Goal: Task Accomplishment & Management: Manage account settings

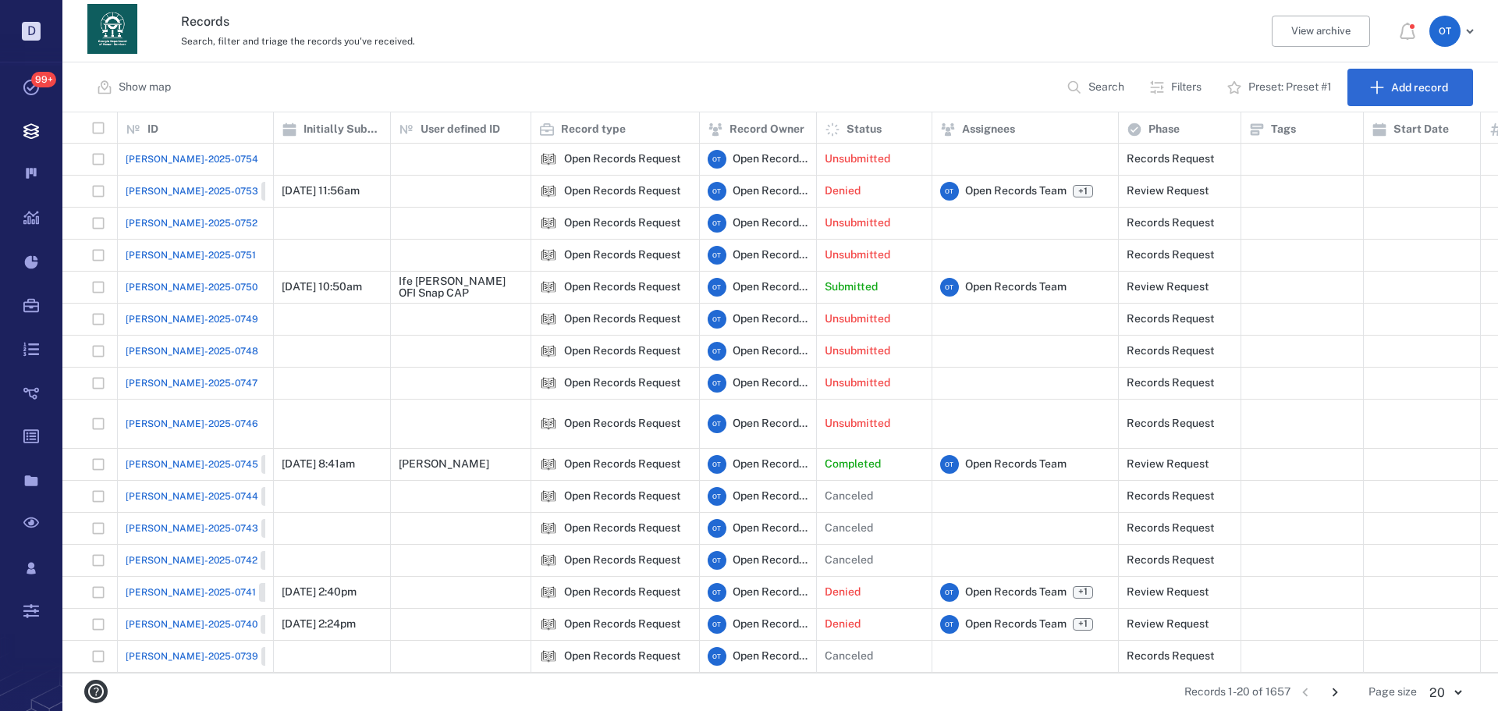
click at [1086, 76] on button "Search" at bounding box center [1097, 87] width 80 height 37
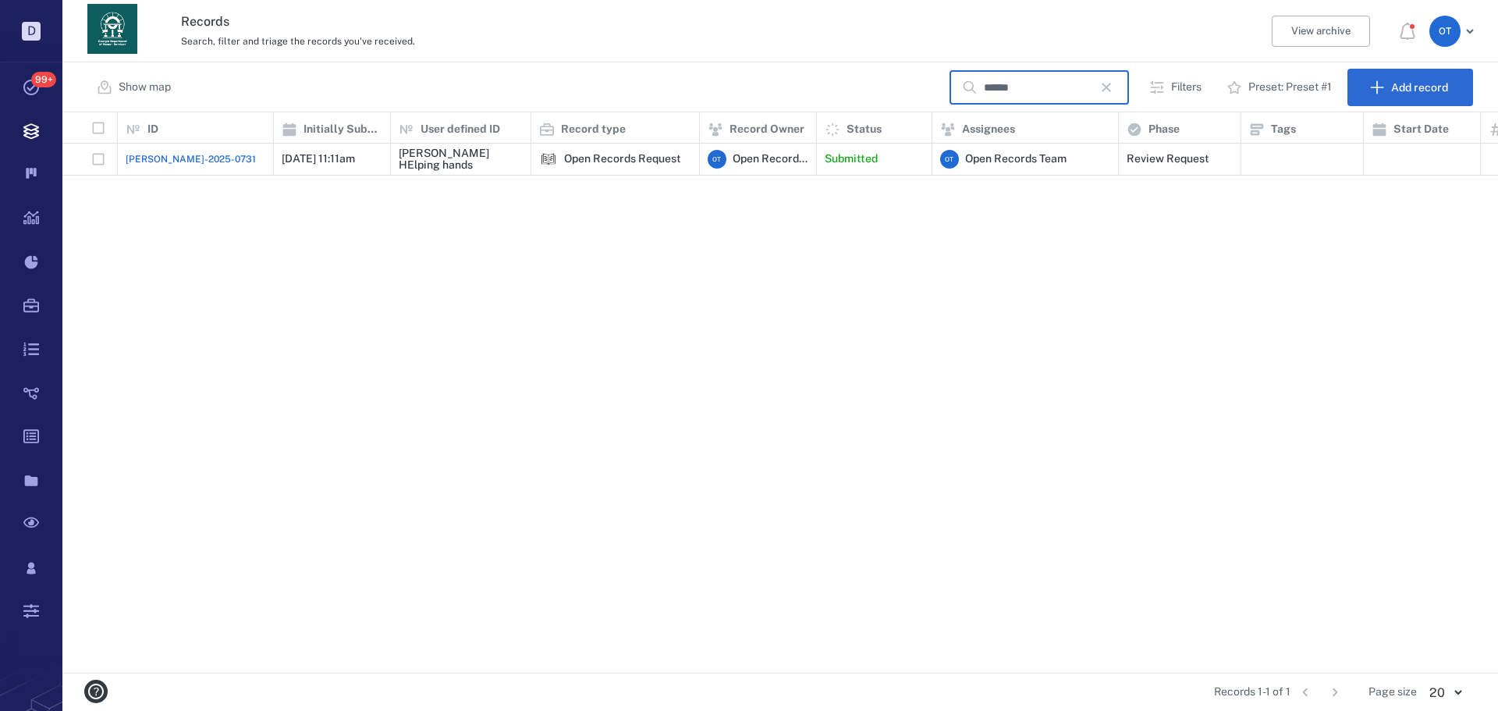
type input "******"
click at [157, 161] on span "[PERSON_NAME]-2025-0731" at bounding box center [191, 159] width 130 height 14
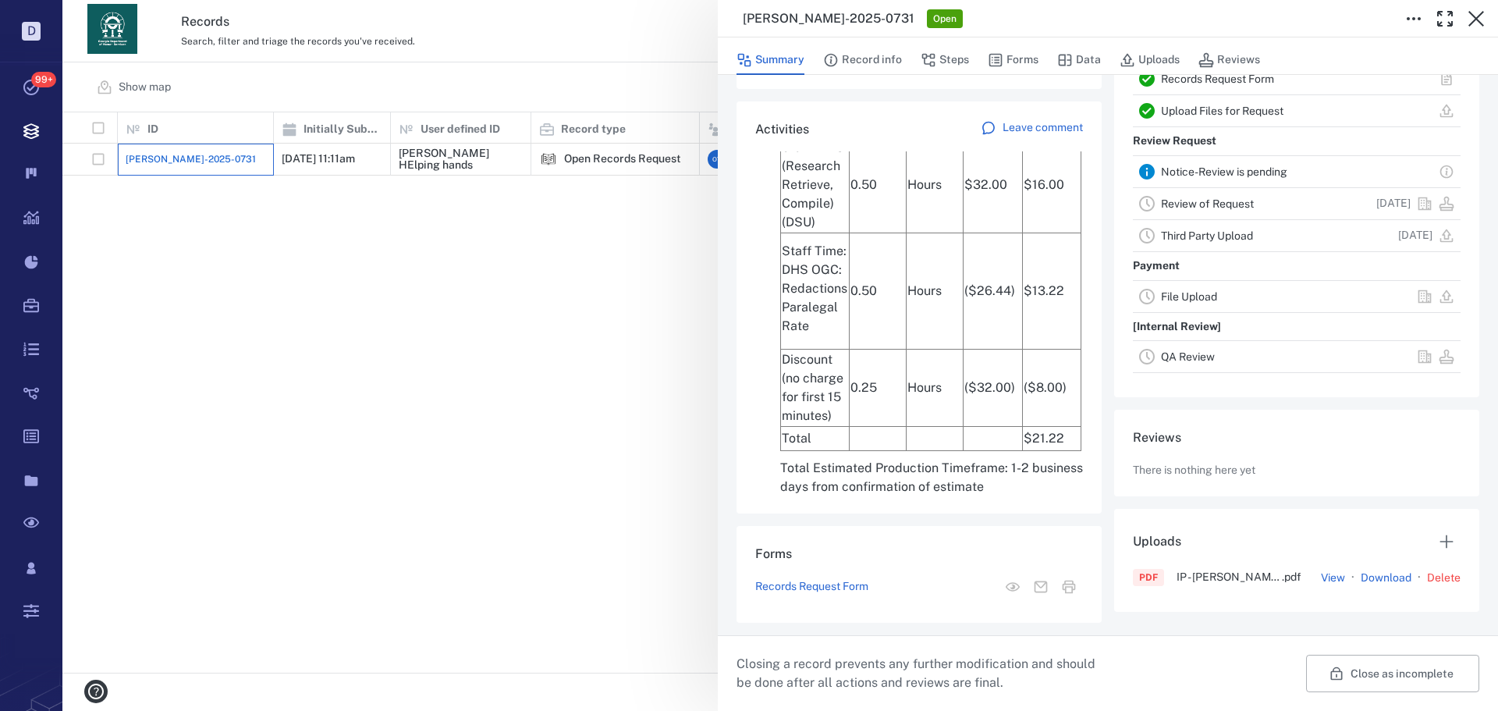
scroll to position [1093, 0]
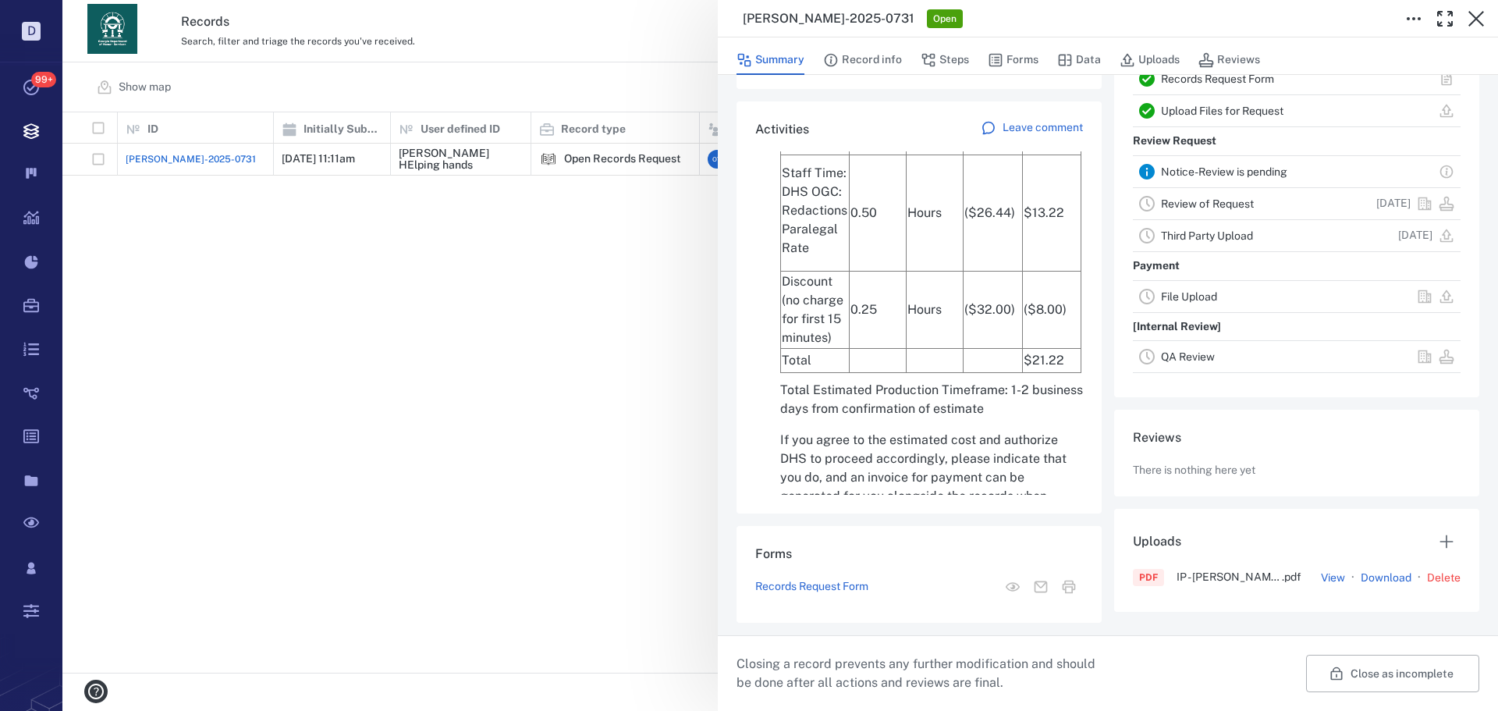
click at [844, 69] on button "Record info" at bounding box center [862, 60] width 79 height 30
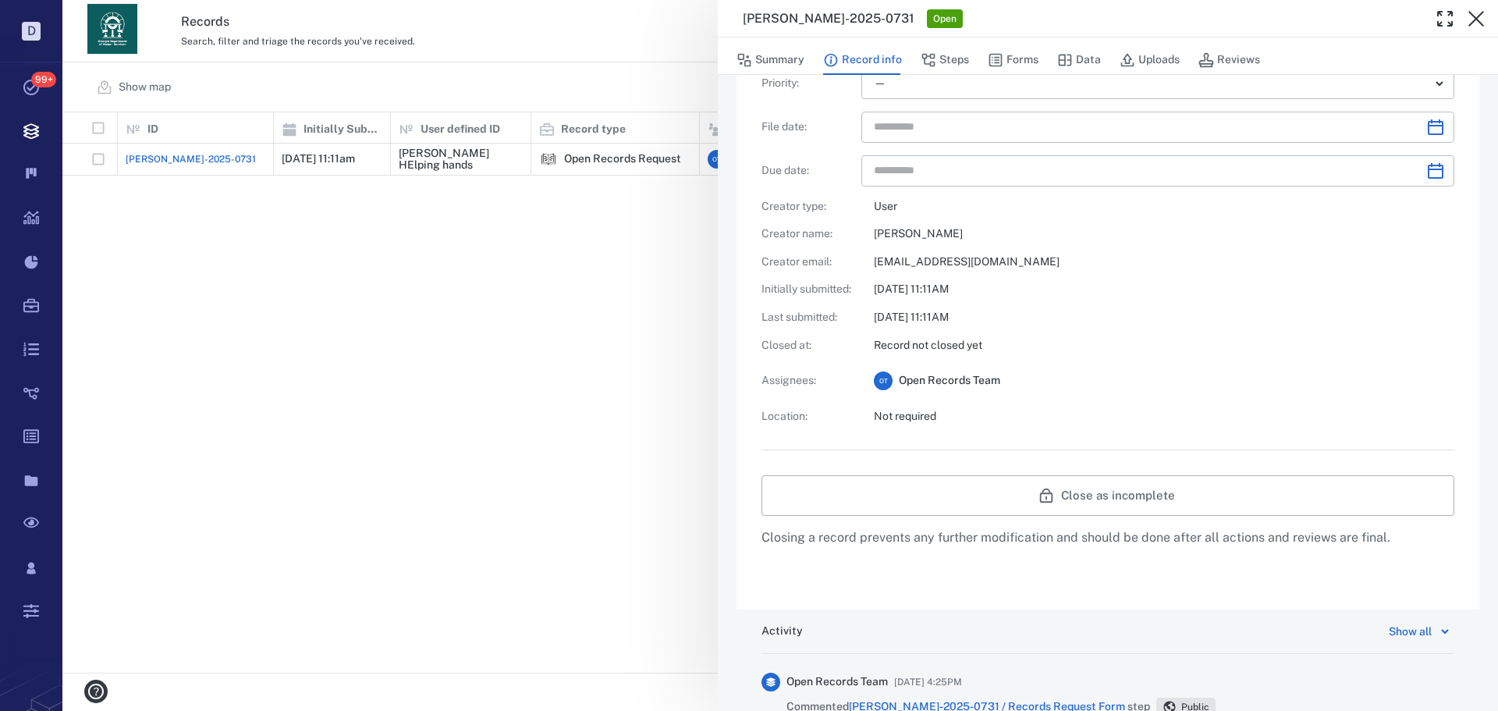
click at [961, 74] on div "Summary Record info Steps Forms Data Uploads Reviews" at bounding box center [1108, 55] width 780 height 37
click at [961, 66] on button "Steps" at bounding box center [945, 60] width 48 height 30
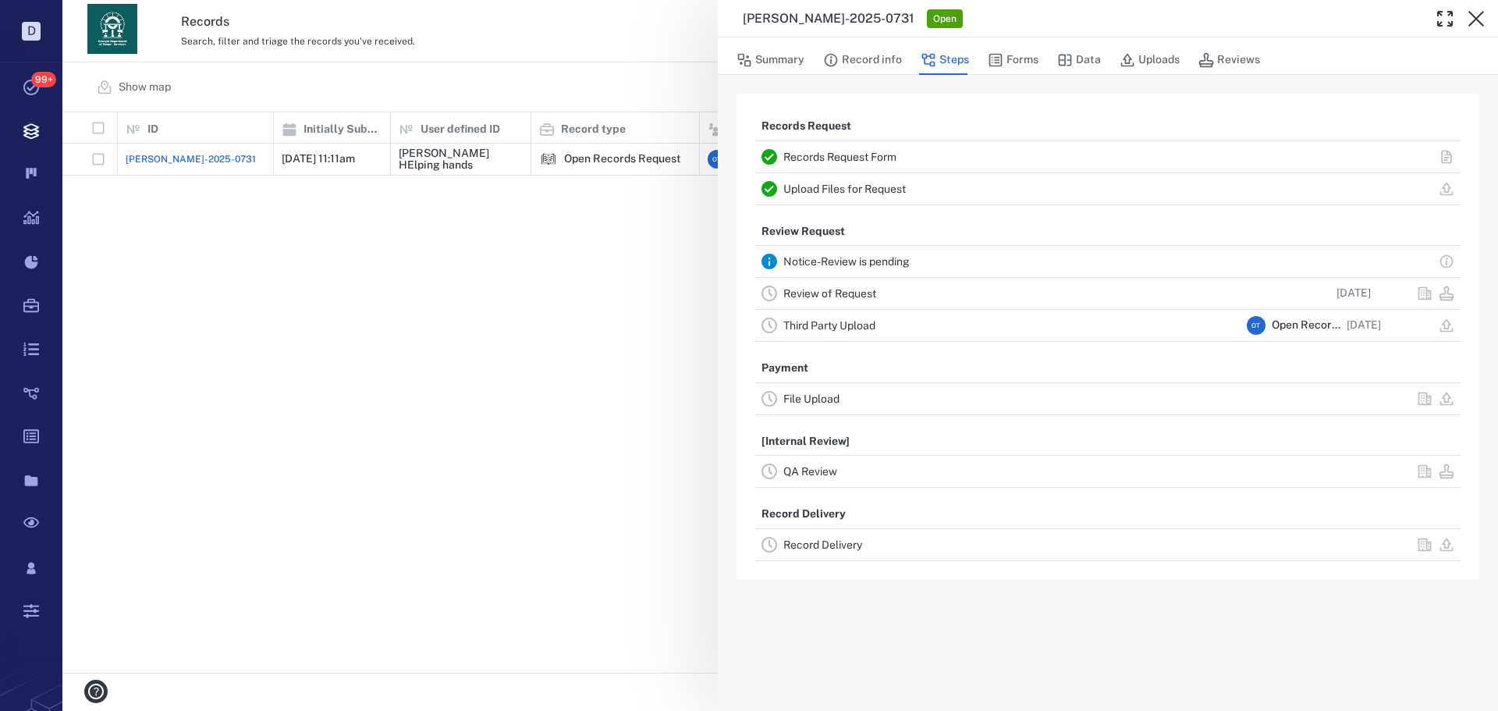
click at [844, 545] on link "Record Delivery" at bounding box center [822, 544] width 79 height 12
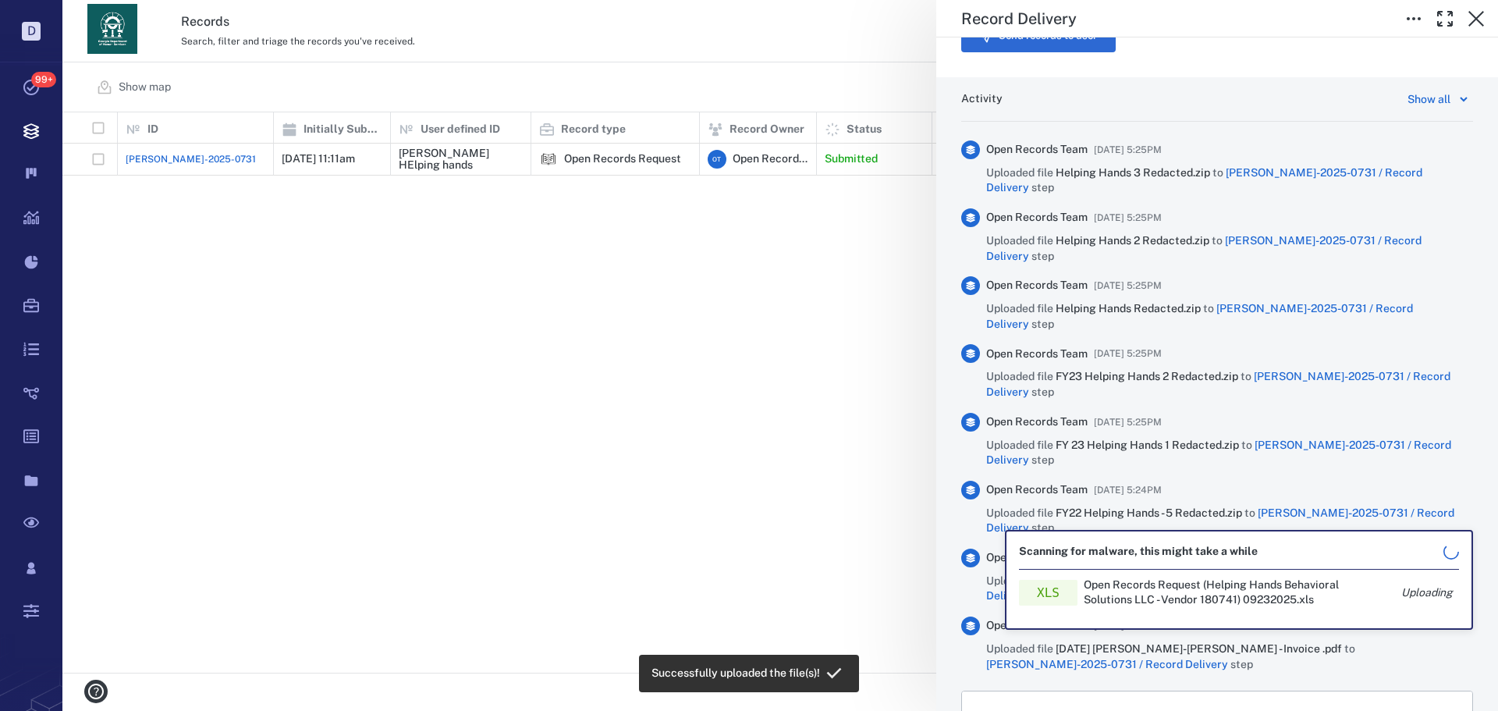
scroll to position [941, 0]
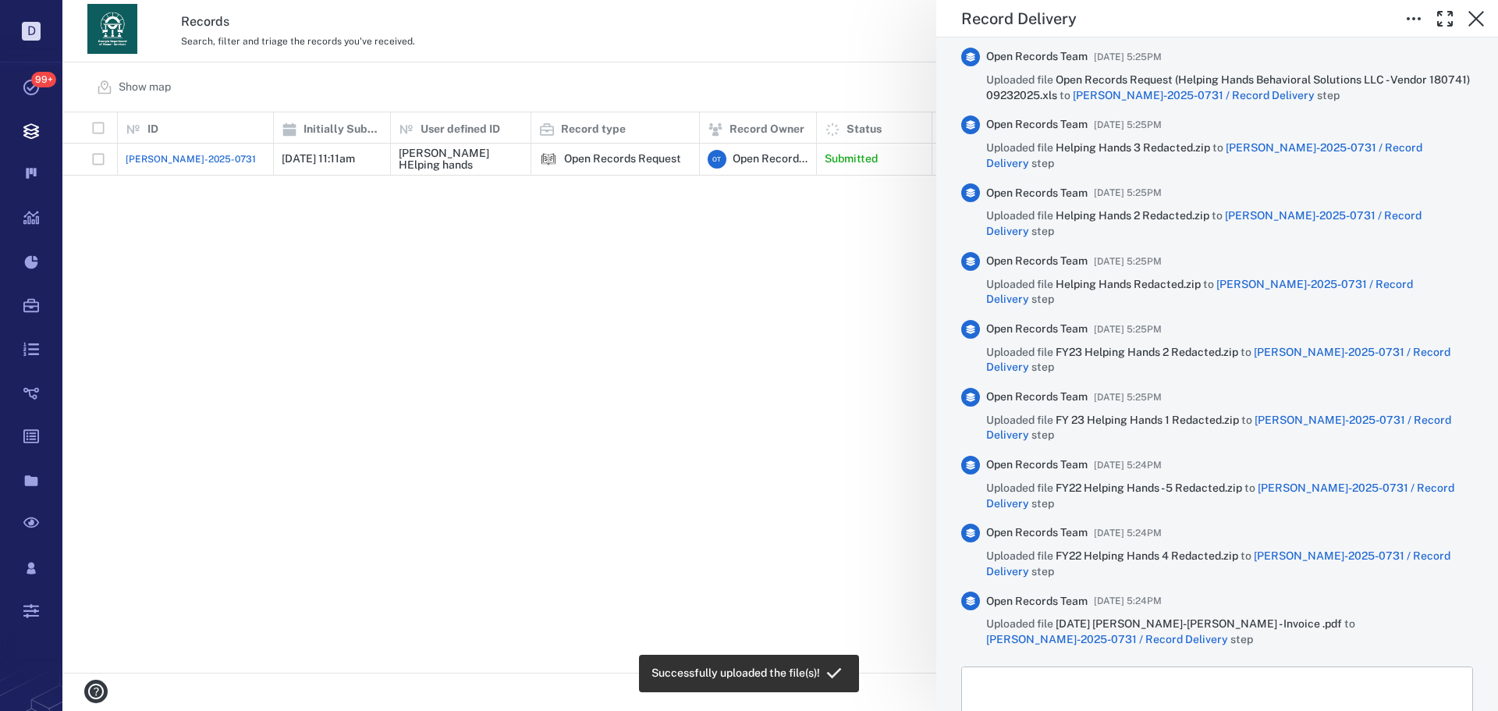
scroll to position [1056, 0]
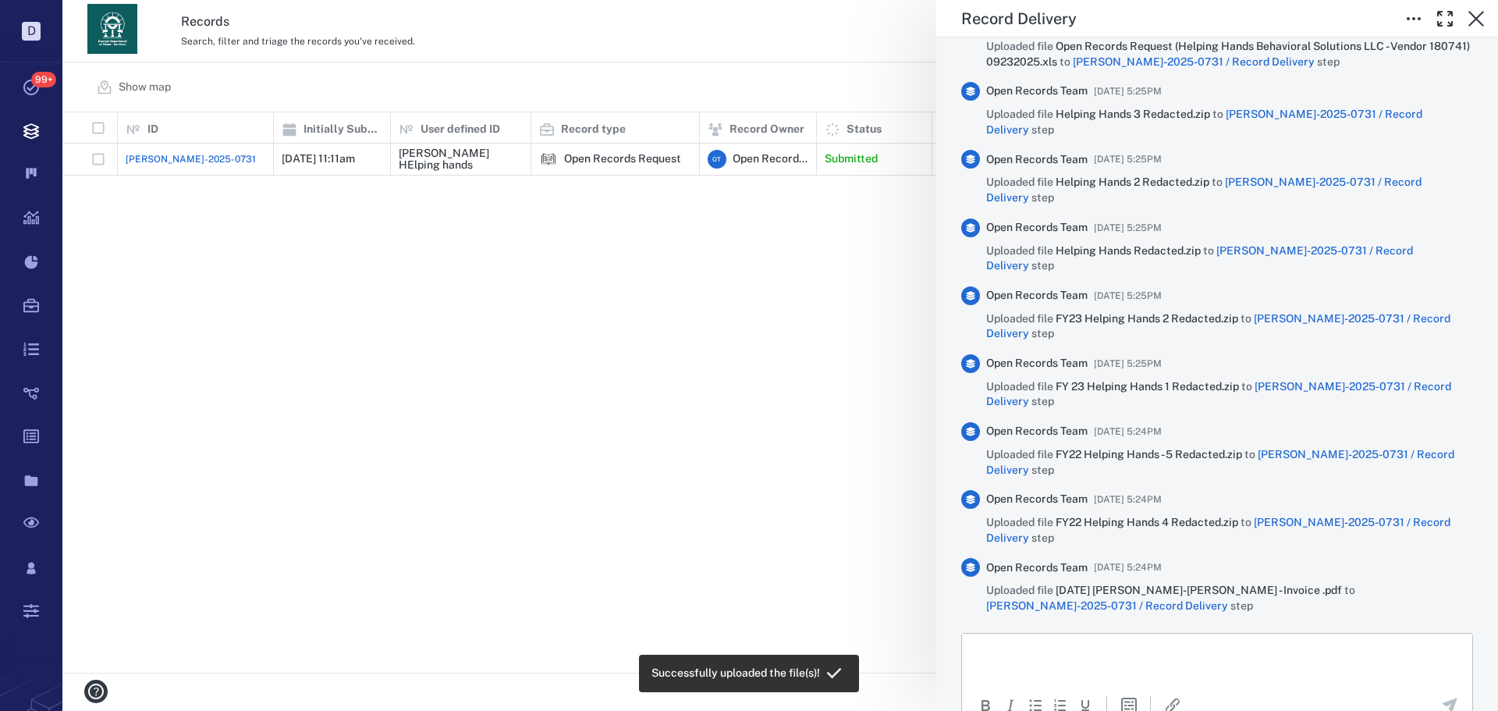
click at [1085, 668] on html at bounding box center [1217, 652] width 510 height 39
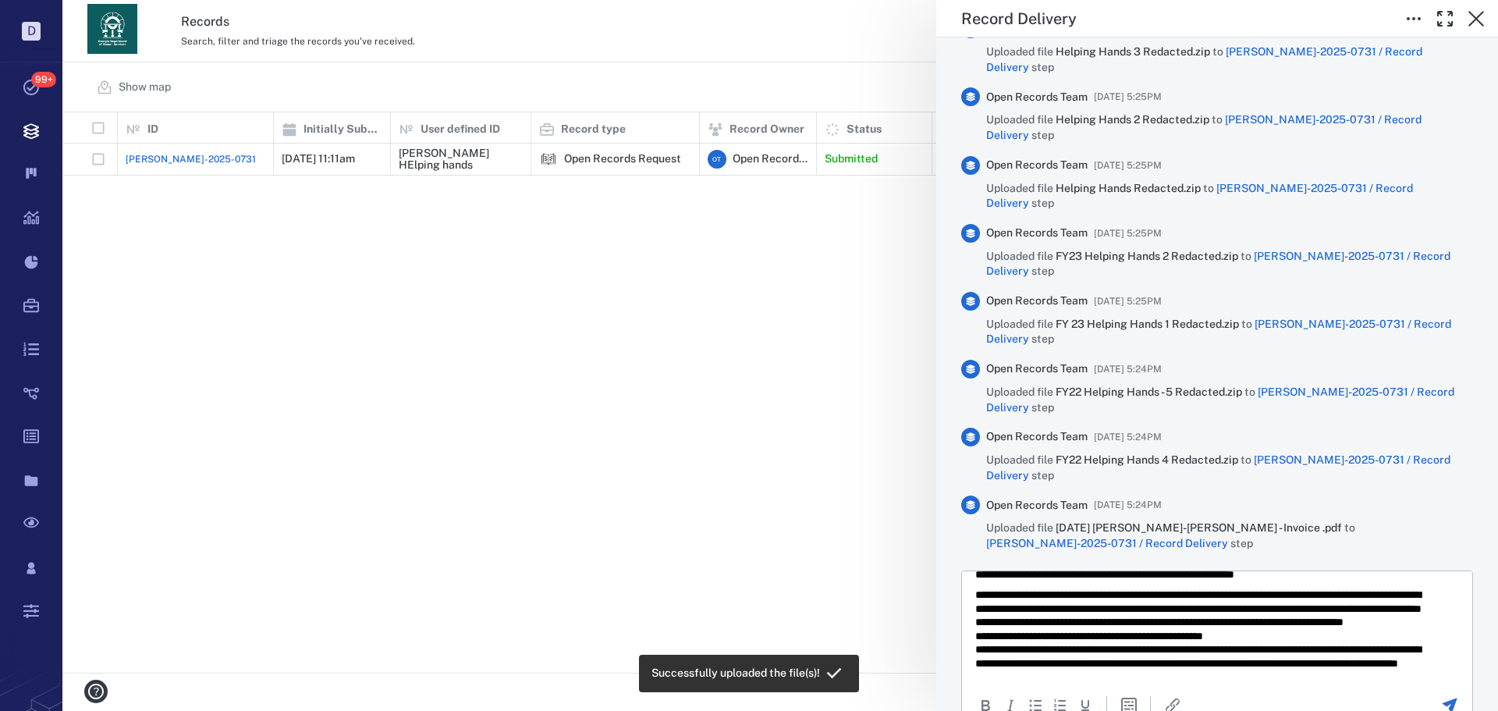
scroll to position [76, 0]
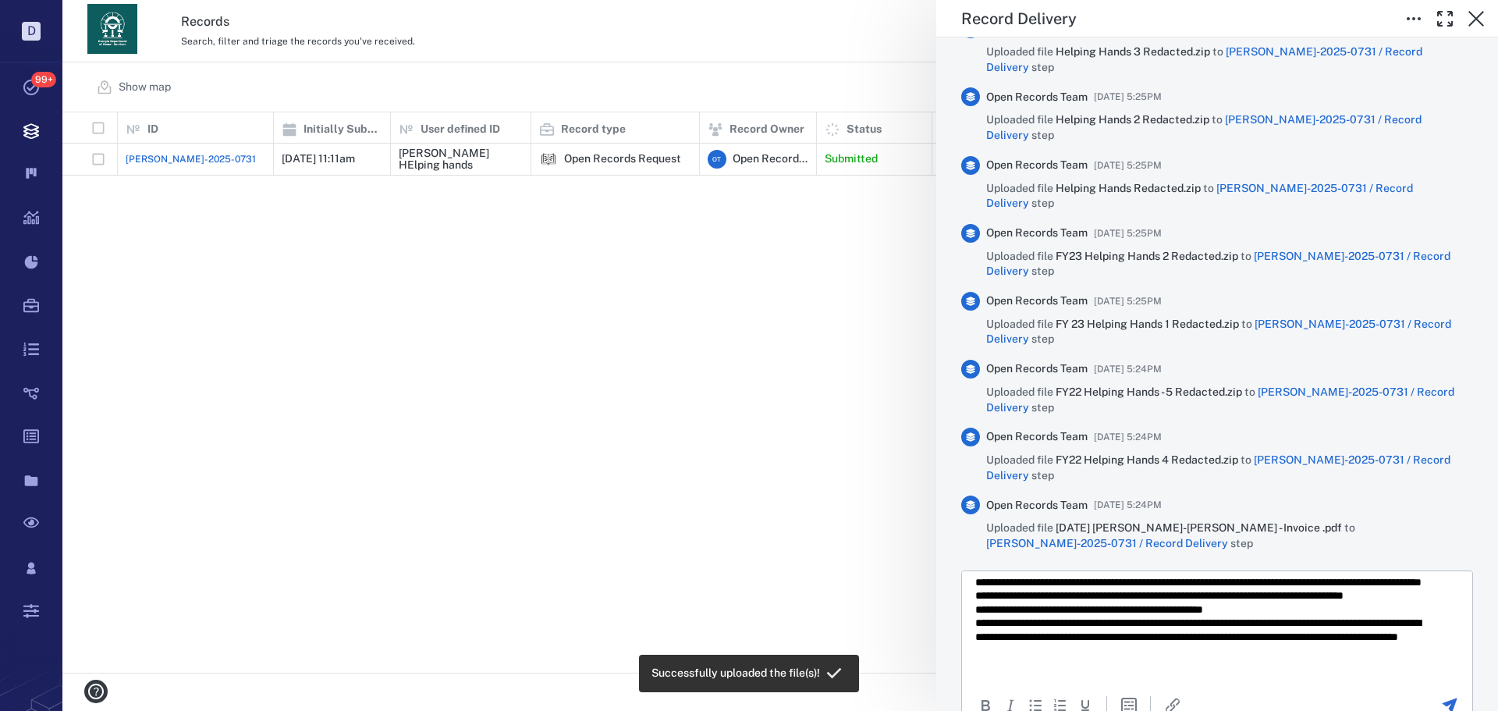
click at [1252, 616] on p "**********" at bounding box center [1205, 615] width 460 height 109
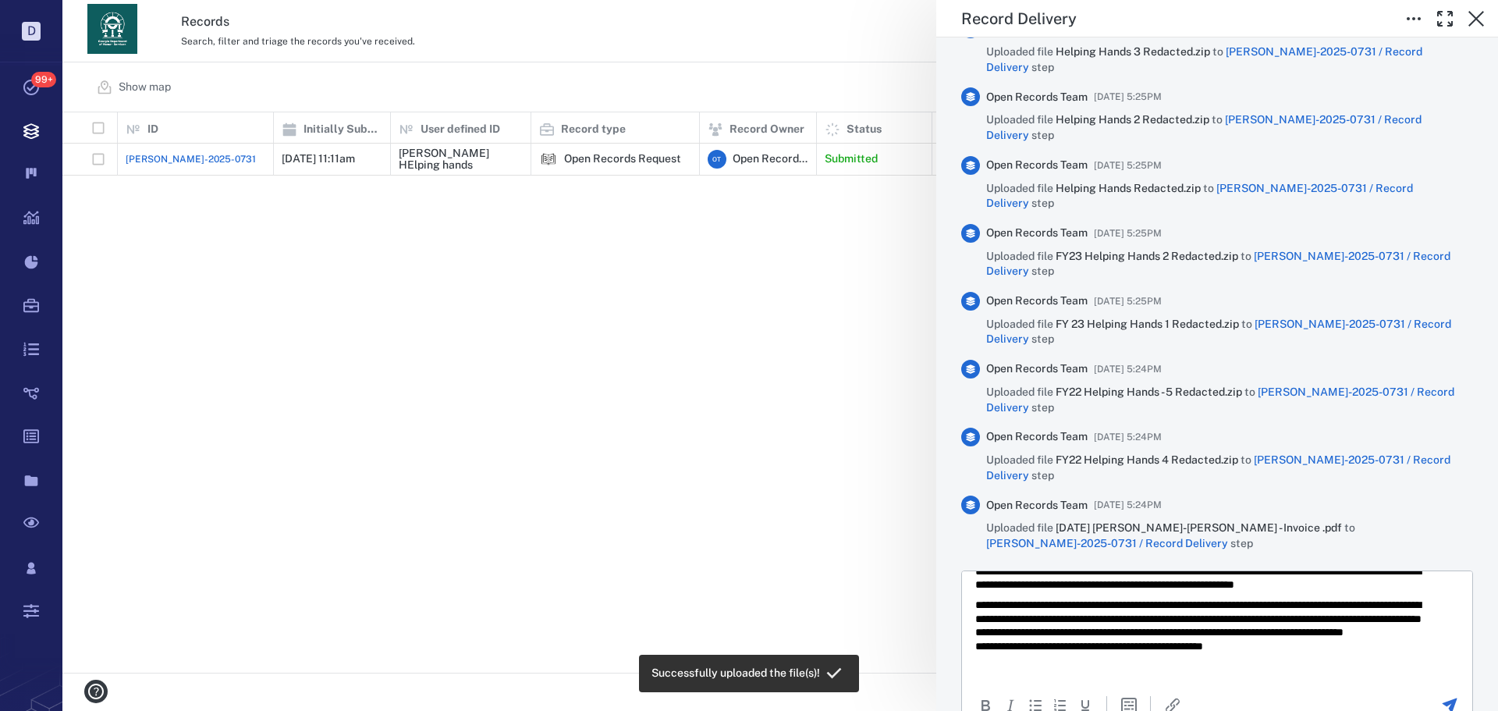
scroll to position [0, 0]
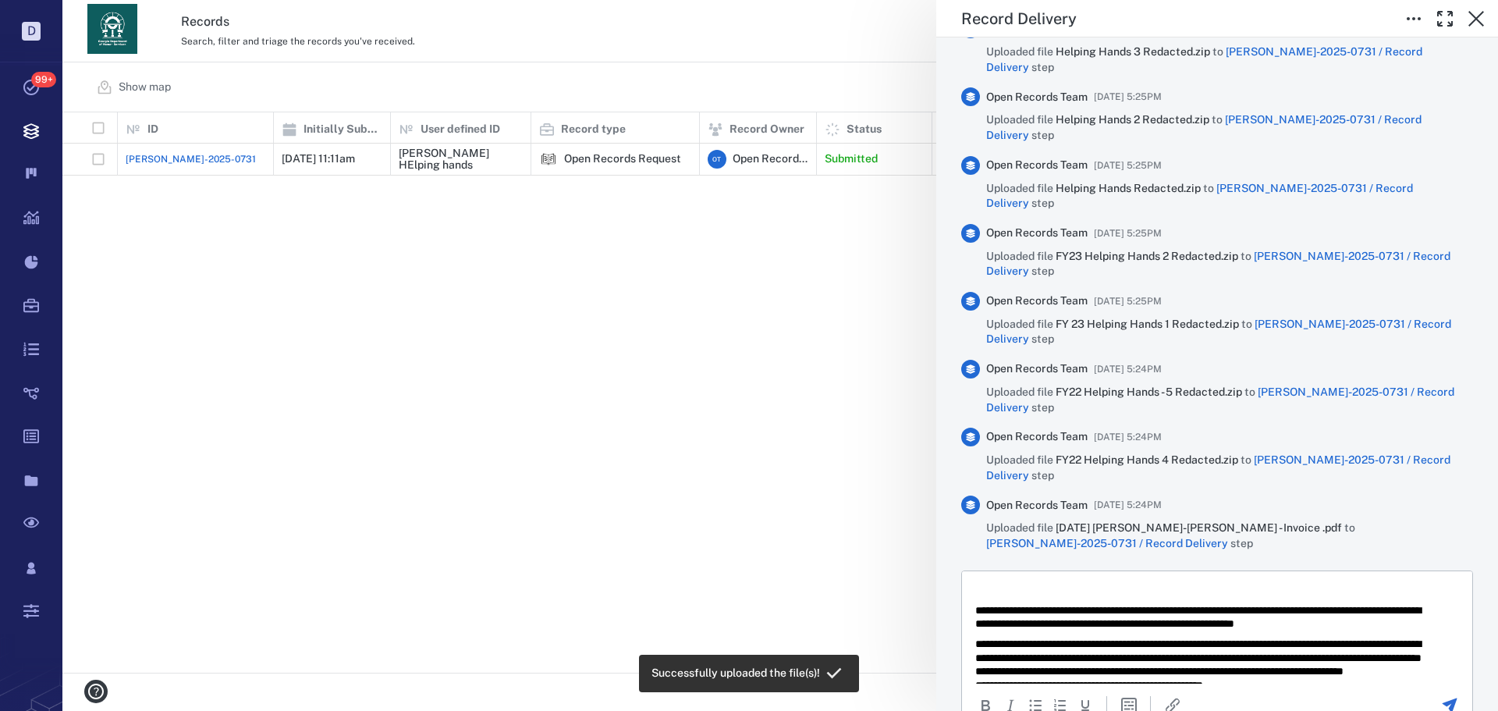
click at [1441, 696] on icon "Send the comment" at bounding box center [1450, 705] width 19 height 19
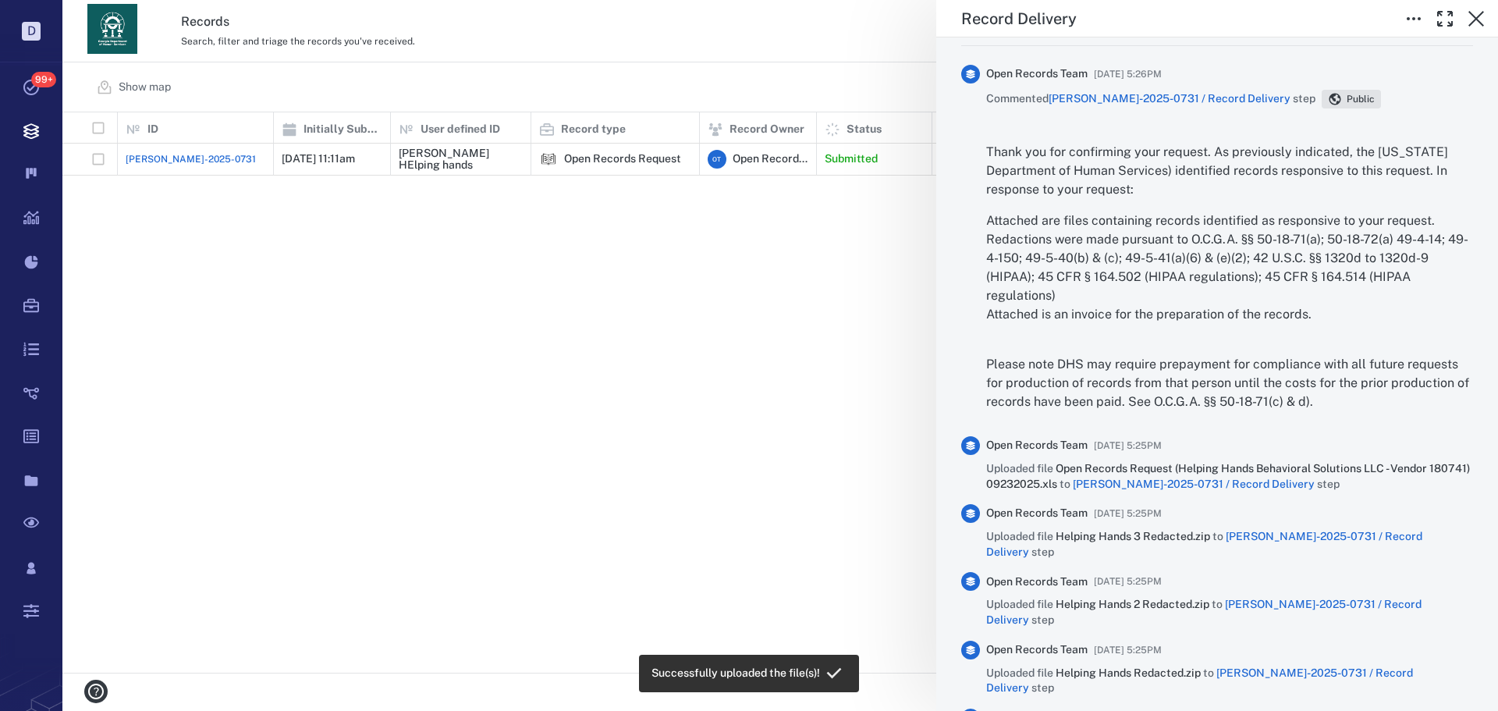
scroll to position [978, 0]
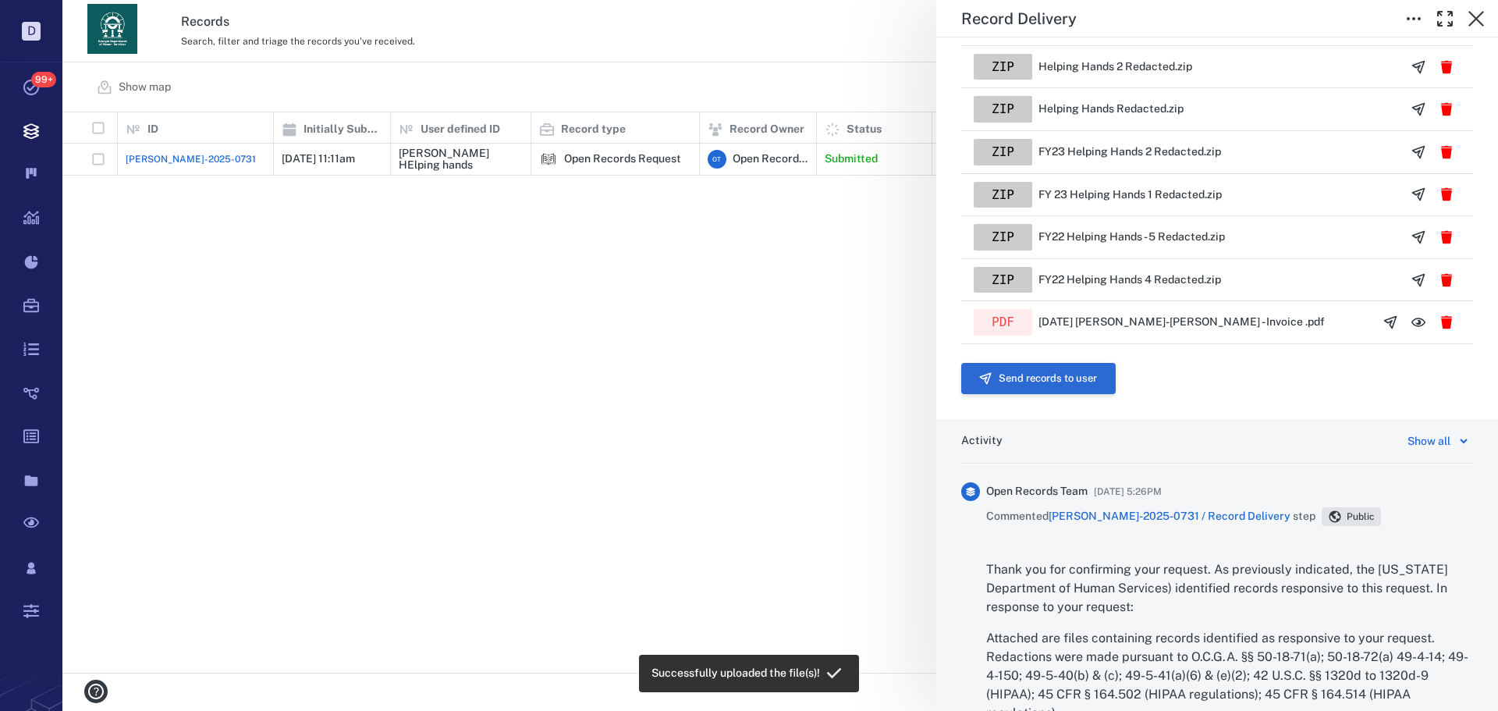
click at [1069, 393] on button "Send records to user" at bounding box center [1038, 378] width 155 height 31
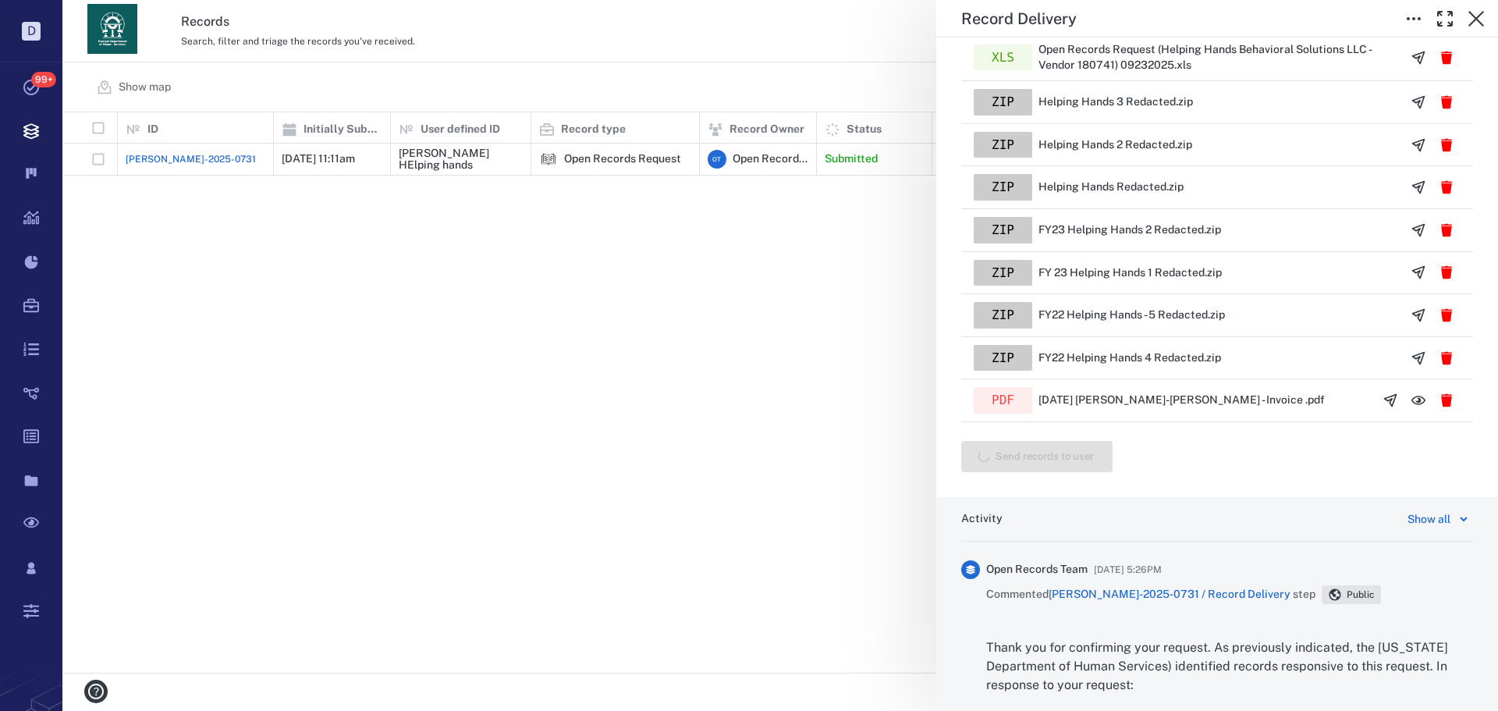
scroll to position [371, 0]
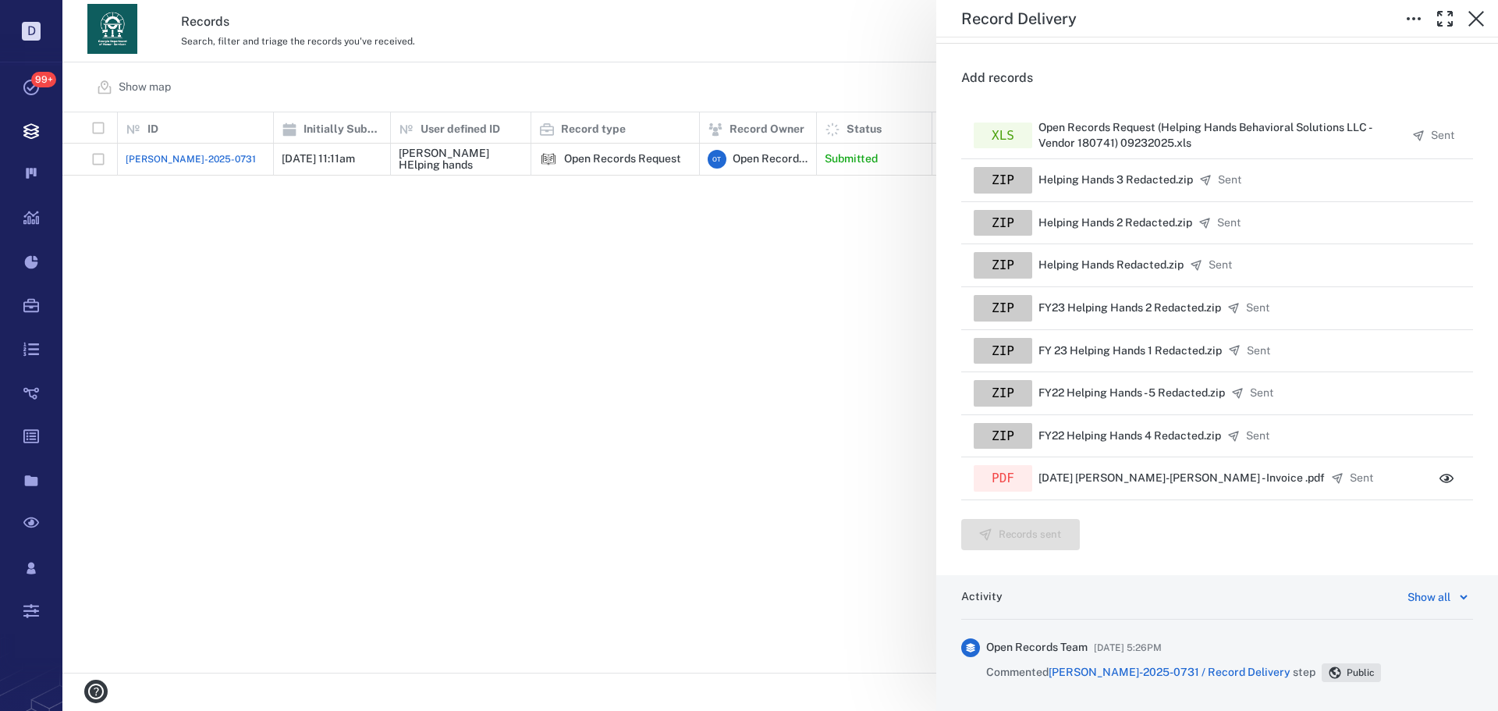
click at [717, 400] on div "Record Delivery Status Complete Type Record delivery Assignee ​ Due date ​ Reco…" at bounding box center [780, 355] width 1436 height 711
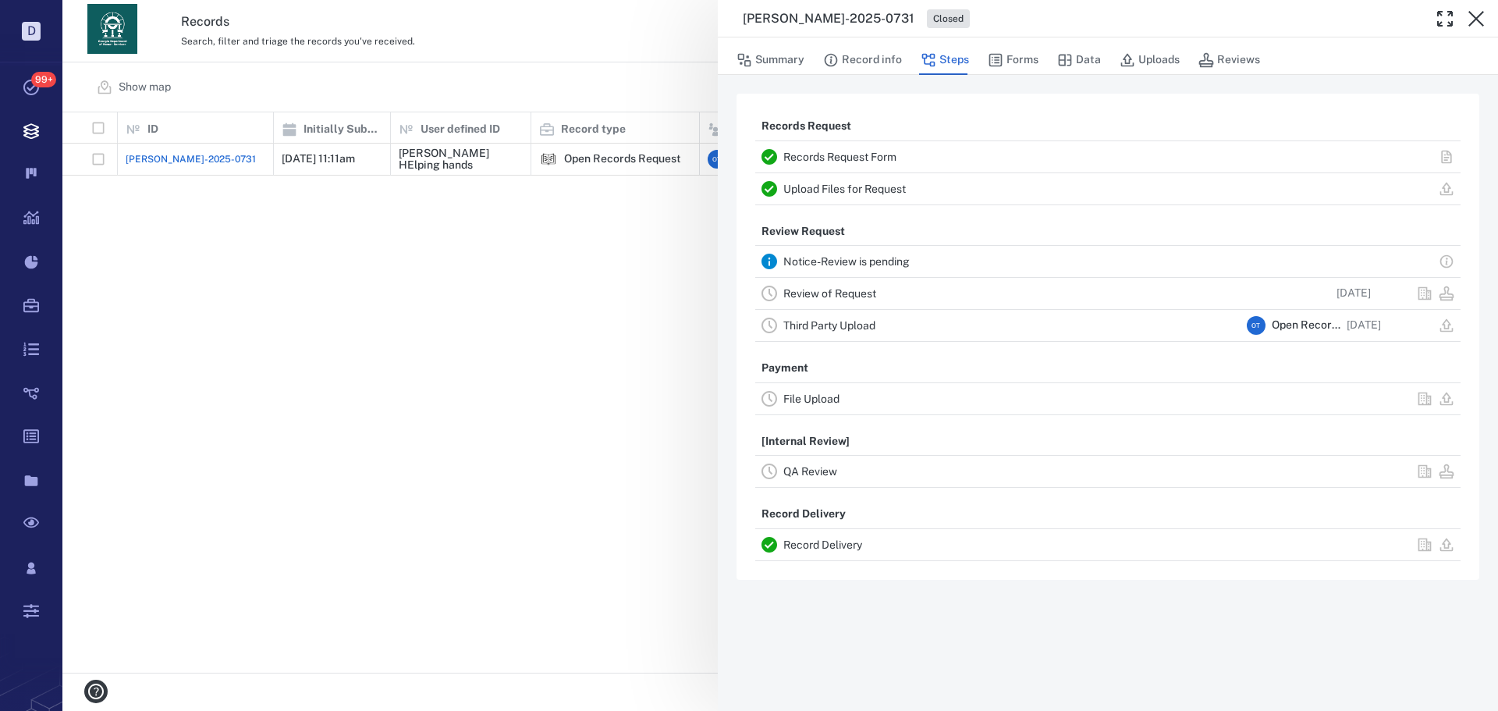
click at [607, 391] on div "[PERSON_NAME]-2025-0731 Closed Summary Record info Steps Forms Data Uploads Rev…" at bounding box center [780, 355] width 1436 height 711
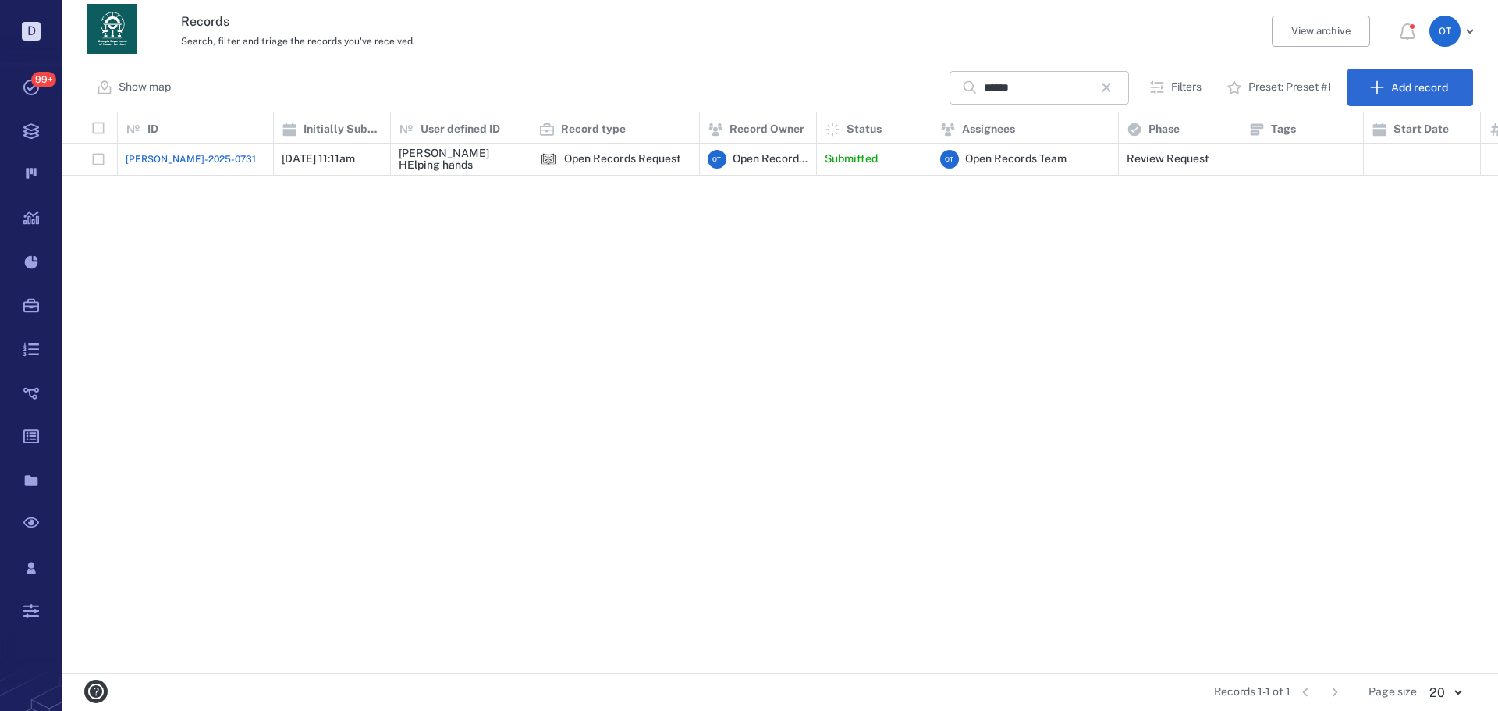
click at [1107, 89] on icon "button" at bounding box center [1106, 87] width 19 height 19
